Goal: Transaction & Acquisition: Obtain resource

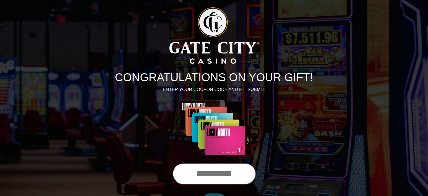
click at [205, 172] on input "text" at bounding box center [214, 173] width 83 height 21
type input "**********"
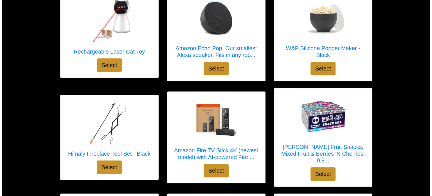
scroll to position [417, 0]
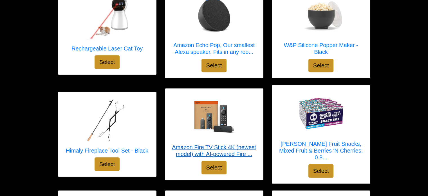
click at [198, 132] on link "Amazon Fire TV Stick 4K (newest model) with AI-powered Fire ..." at bounding box center [214, 127] width 87 height 66
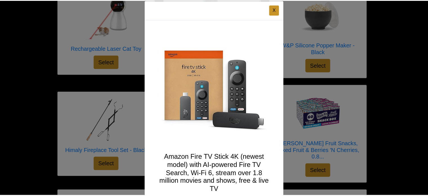
scroll to position [0, 0]
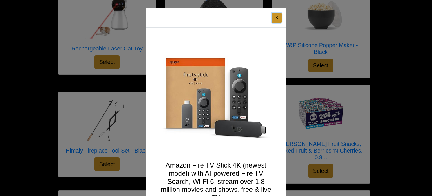
click at [277, 20] on button "X" at bounding box center [277, 18] width 10 height 10
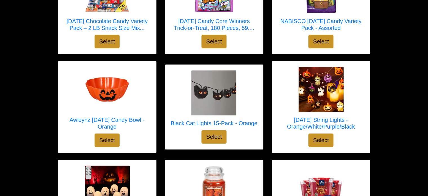
scroll to position [738, 0]
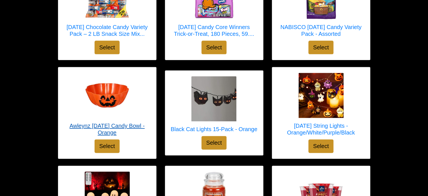
click at [117, 122] on h5 "Awleynz [DATE] Candy Bowl - Orange" at bounding box center [107, 129] width 87 height 14
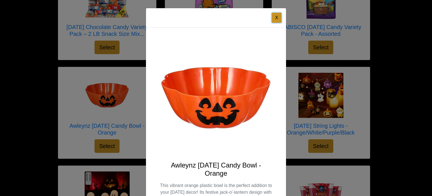
click at [276, 15] on button "X" at bounding box center [277, 18] width 10 height 10
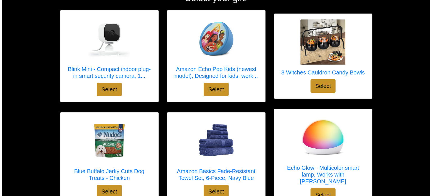
scroll to position [87, 0]
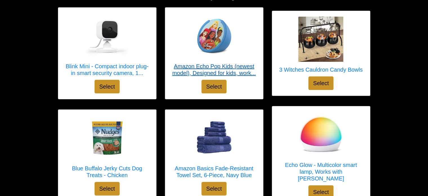
click at [196, 75] on h5 "Amazon Echo Pop Kids (newest model), Designed for kids, work..." at bounding box center [214, 70] width 87 height 14
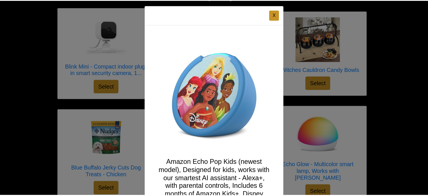
scroll to position [0, 0]
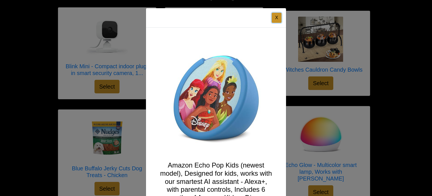
click at [274, 17] on button "X" at bounding box center [277, 18] width 10 height 10
